Goal: Information Seeking & Learning: Learn about a topic

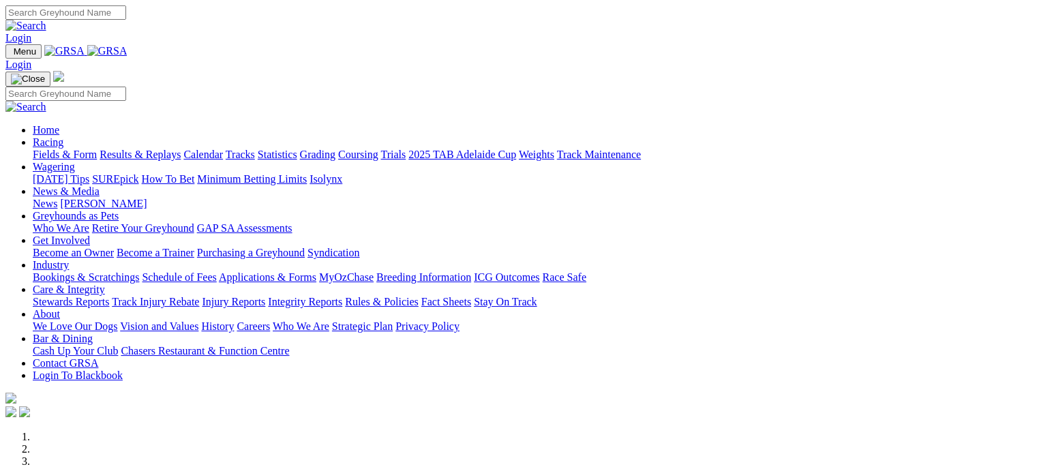
click at [63, 136] on link "Racing" at bounding box center [48, 142] width 31 height 12
click at [52, 149] on link "Fields & Form" at bounding box center [65, 155] width 64 height 12
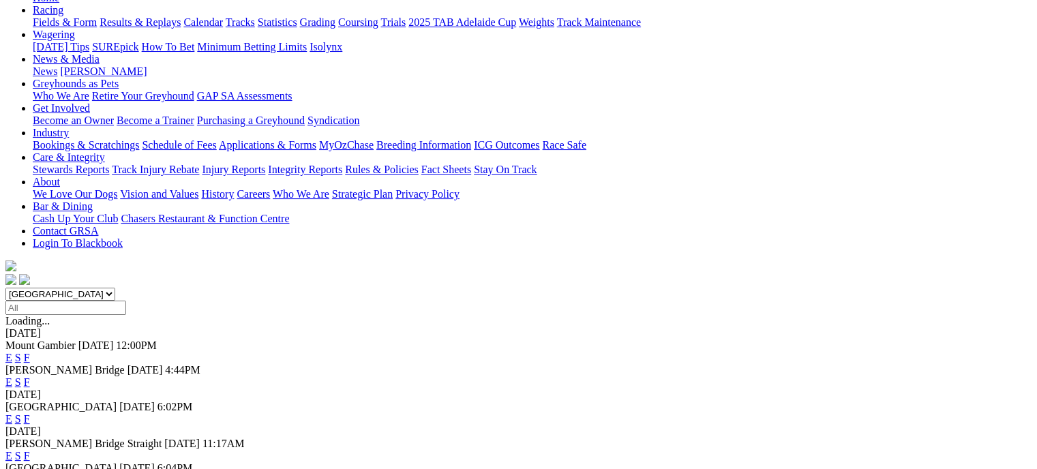
scroll to position [158, 0]
click at [30, 412] on link "F" at bounding box center [27, 418] width 6 height 12
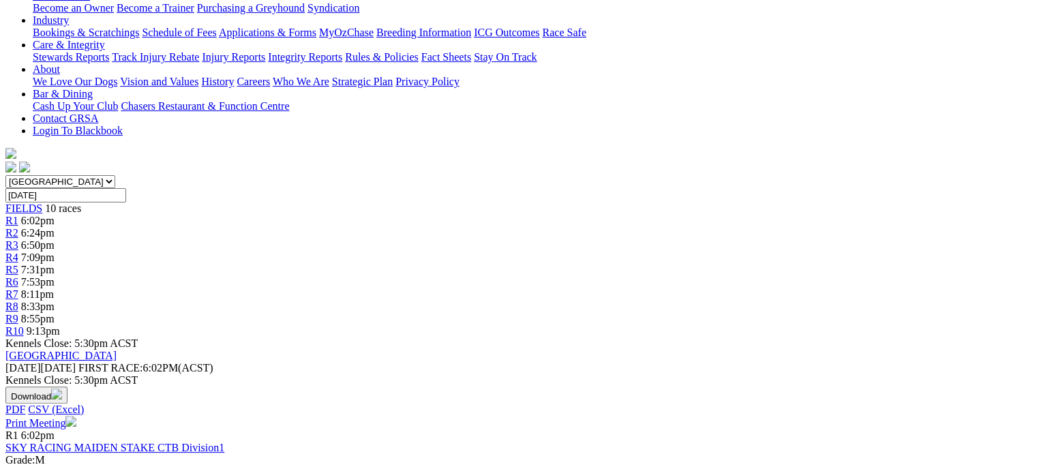
scroll to position [162, 0]
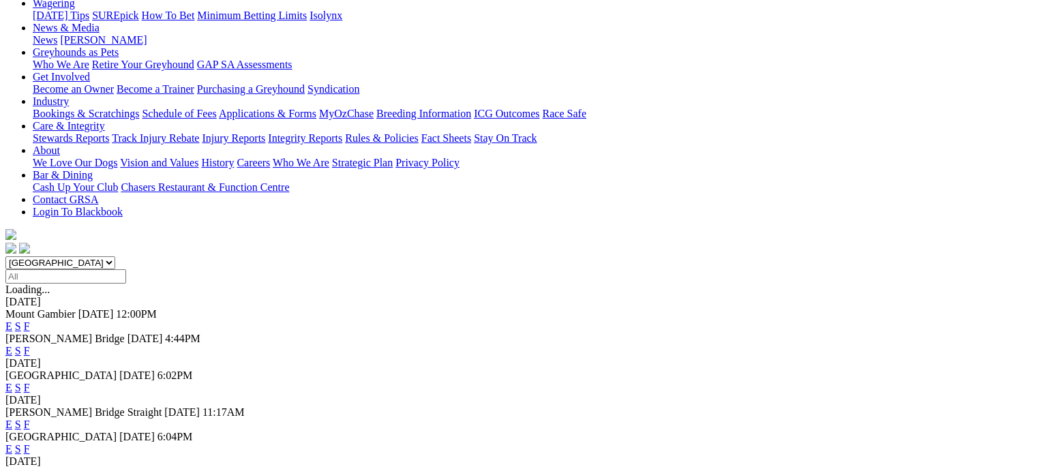
scroll to position [240, 0]
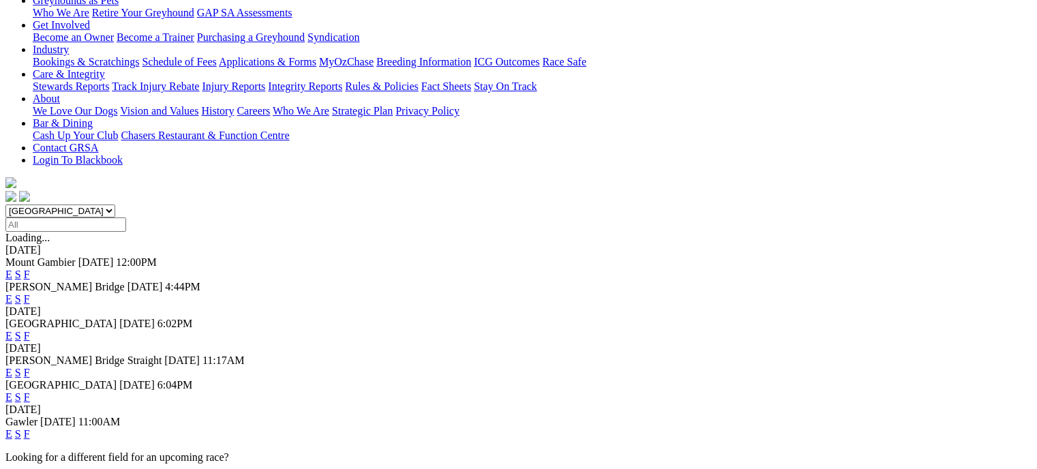
click at [30, 367] on link "F" at bounding box center [27, 373] width 6 height 12
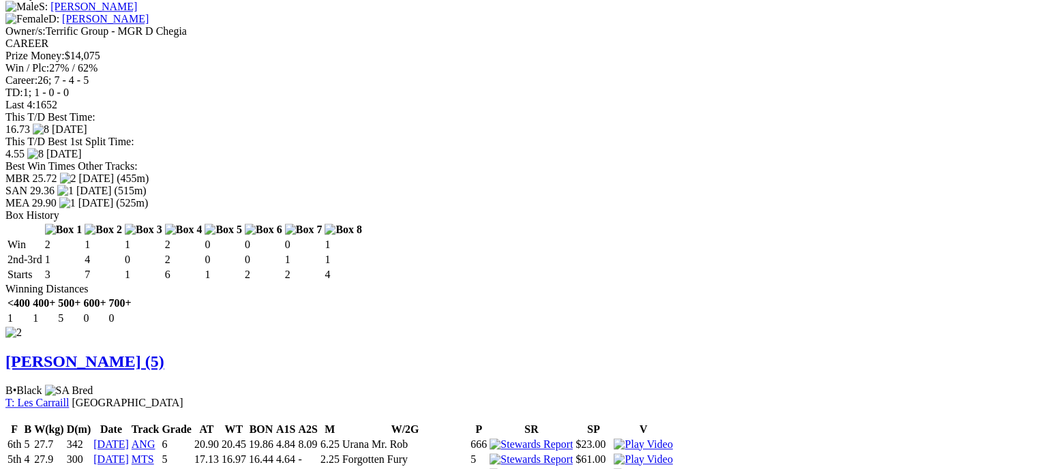
scroll to position [1392, 0]
